Goal: Navigation & Orientation: Find specific page/section

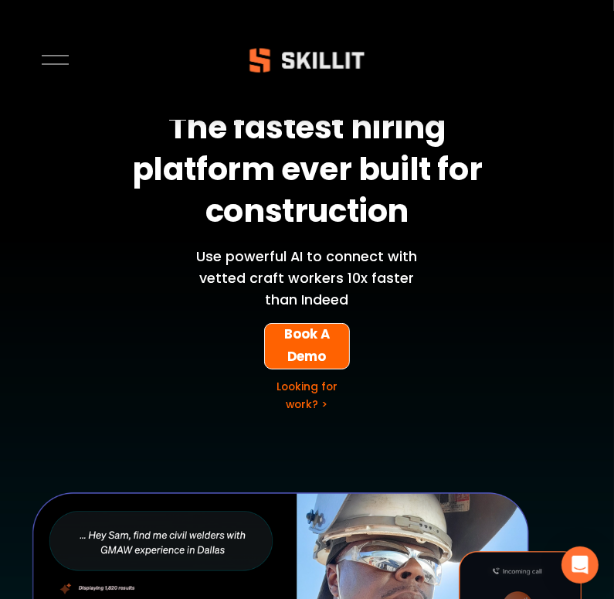
drag, startPoint x: 354, startPoint y: 104, endPoint x: 358, endPoint y: 114, distance: 10.8
click at [357, 113] on strong "The fastest hiring platform ever built for construction" at bounding box center [310, 173] width 357 height 138
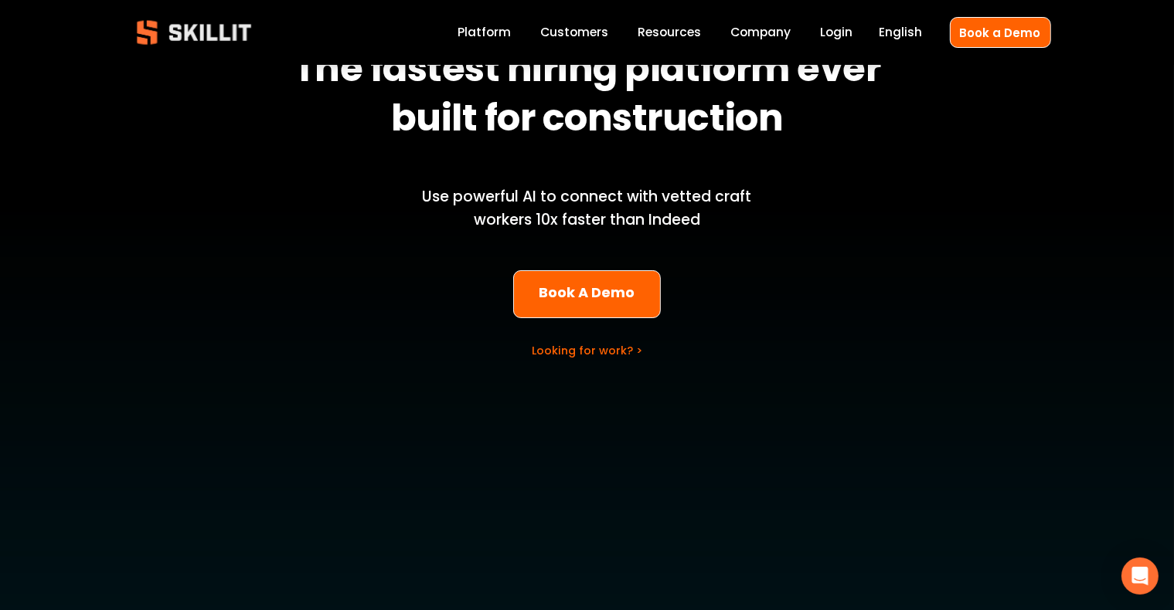
scroll to position [386, 0]
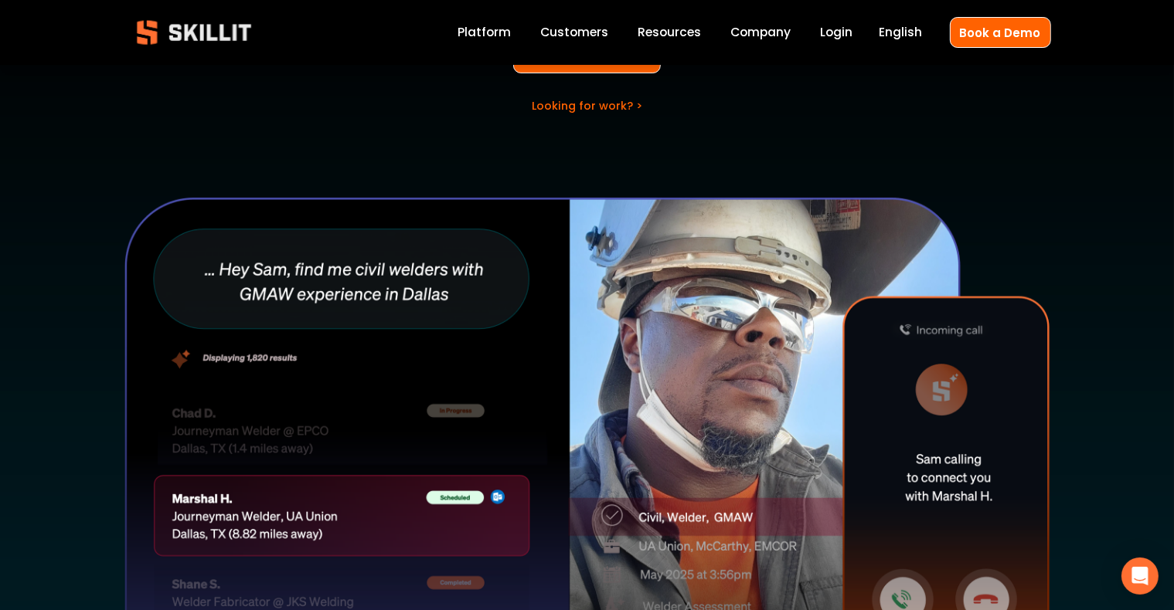
click at [613, 224] on div at bounding box center [587, 447] width 927 height 502
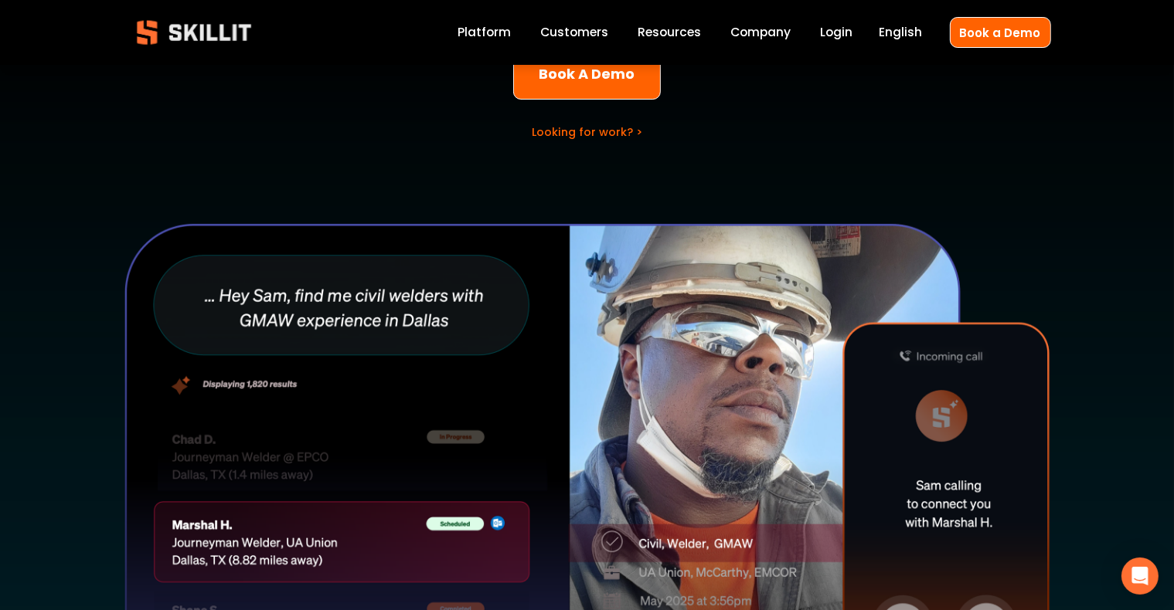
click at [613, 224] on div at bounding box center [587, 474] width 927 height 502
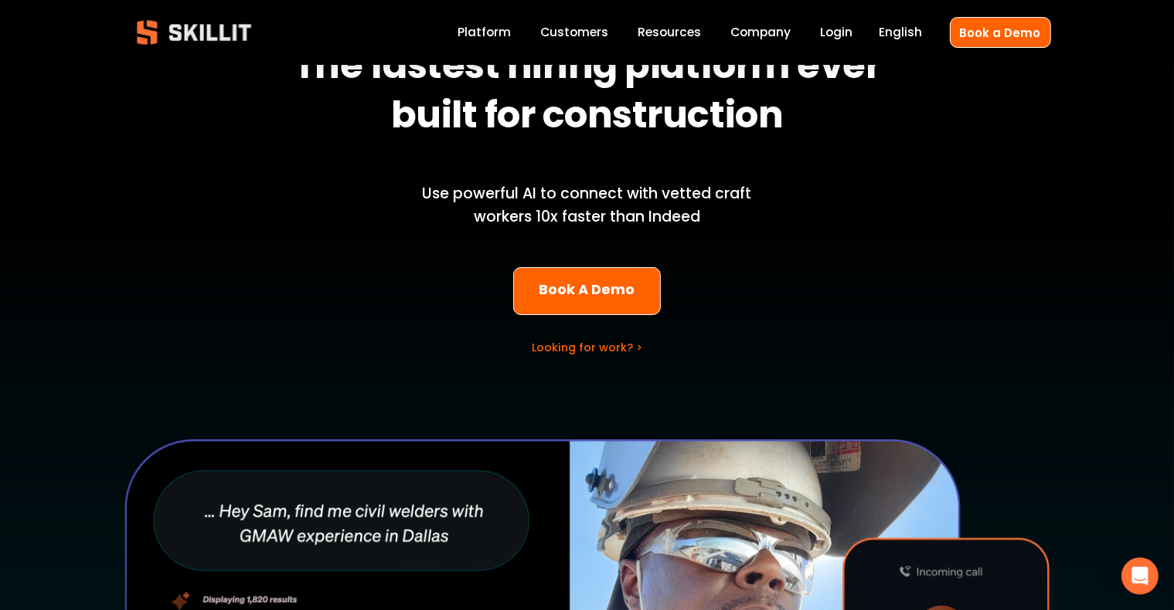
scroll to position [0, 0]
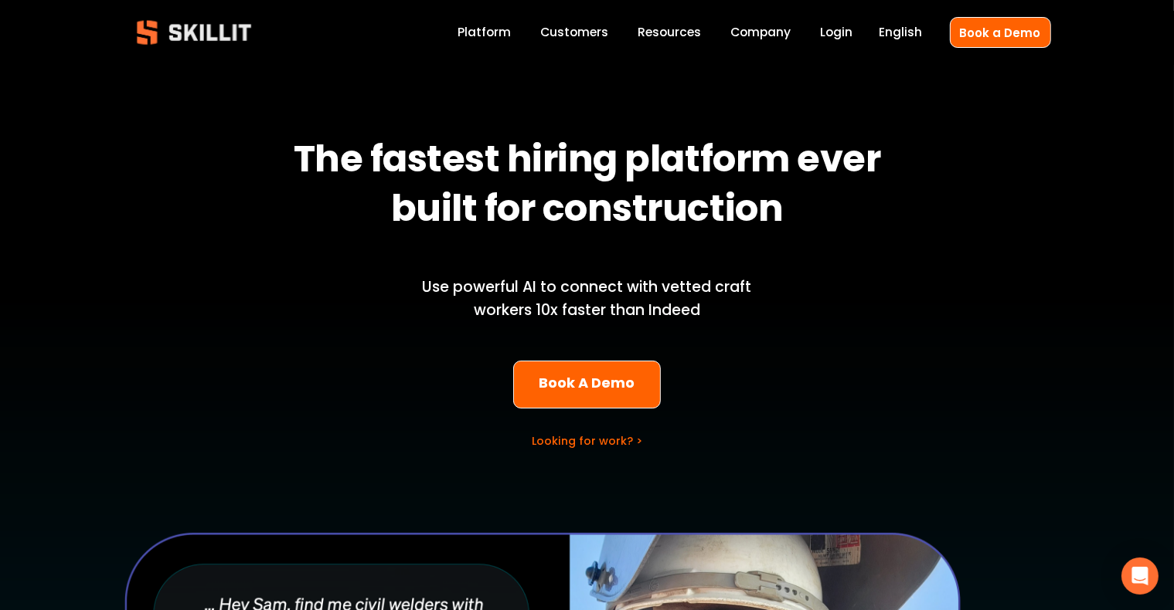
click at [504, 32] on link "Platform" at bounding box center [483, 32] width 53 height 21
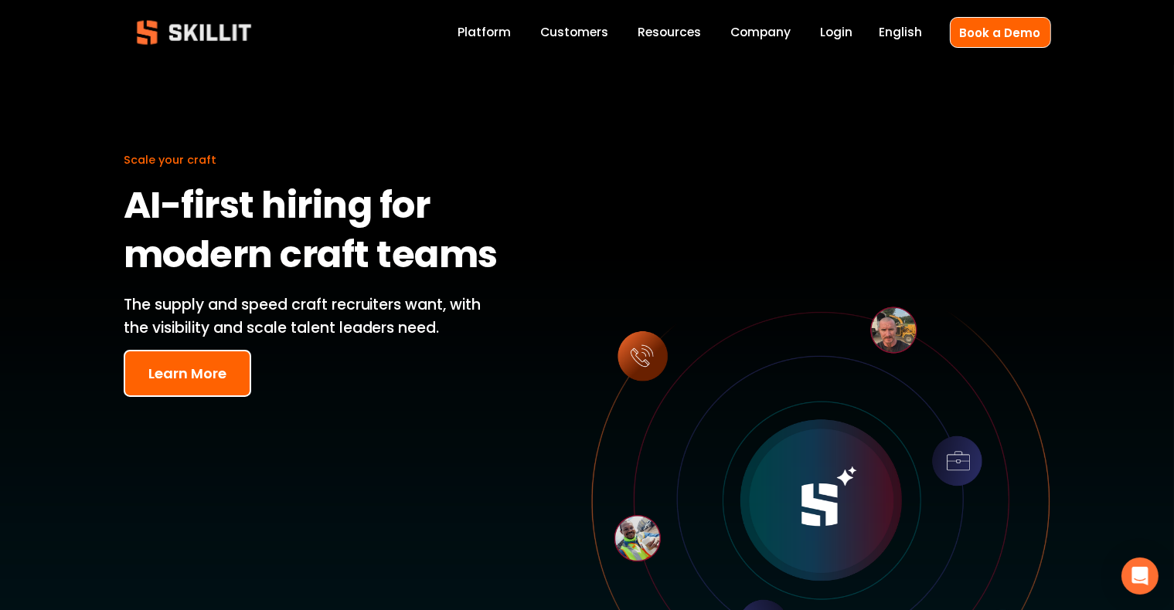
click at [579, 38] on link "Customers" at bounding box center [574, 32] width 68 height 21
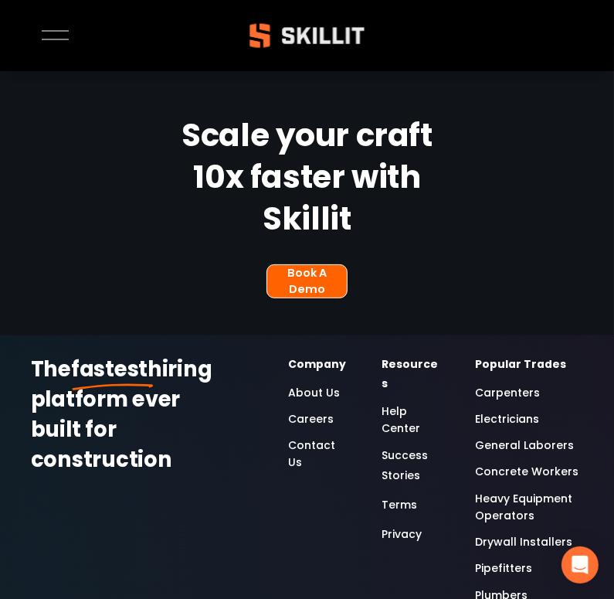
scroll to position [2977, 0]
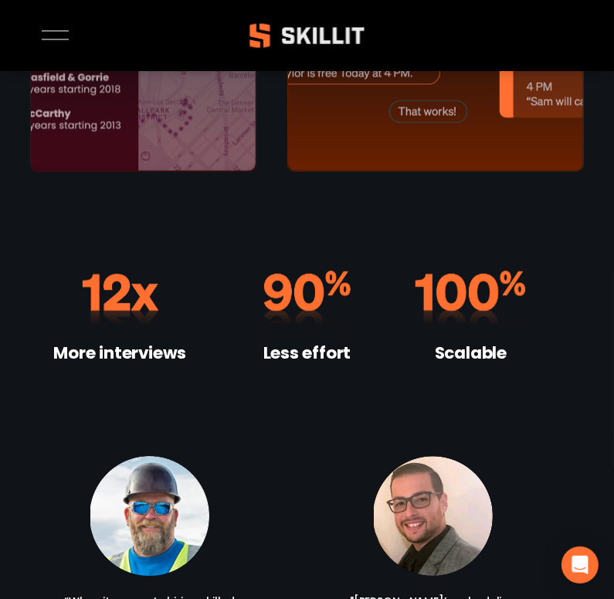
click at [0, 0] on link "Login" at bounding box center [0, 0] width 0 height 0
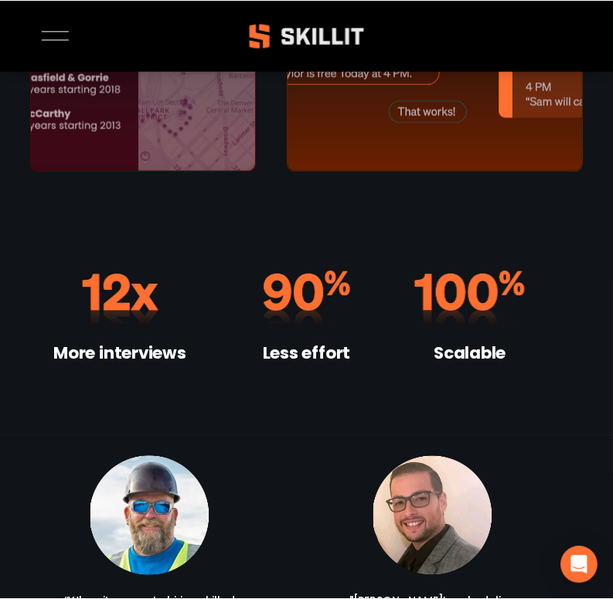
scroll to position [2279, 0]
